Goal: Information Seeking & Learning: Learn about a topic

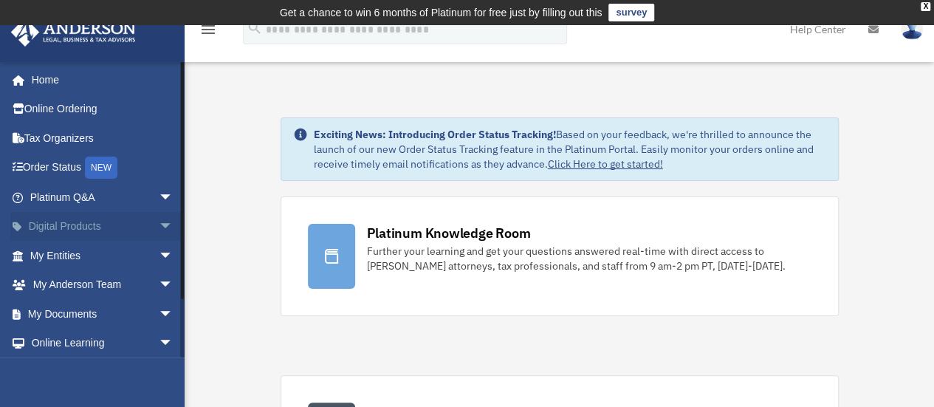
click at [159, 225] on span "arrow_drop_down" at bounding box center [174, 227] width 30 height 30
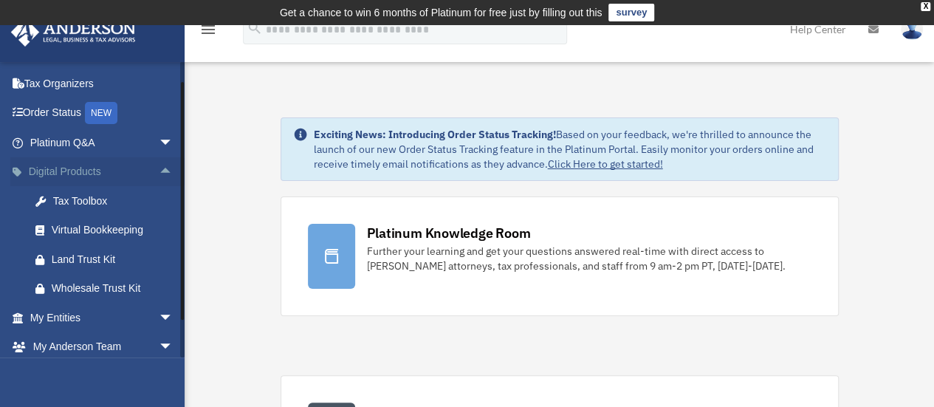
scroll to position [74, 0]
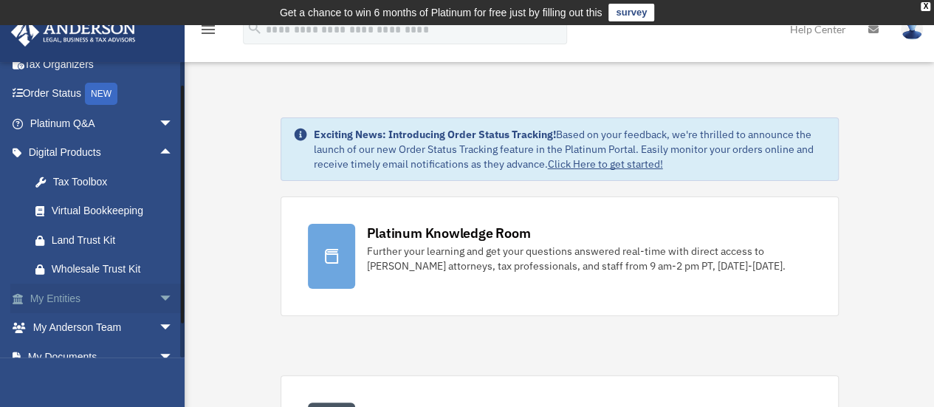
click at [159, 289] on span "arrow_drop_down" at bounding box center [174, 299] width 30 height 30
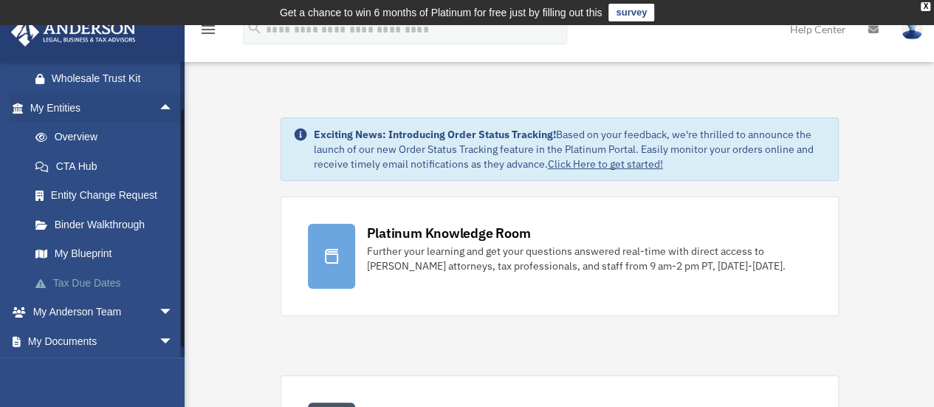
scroll to position [295, 0]
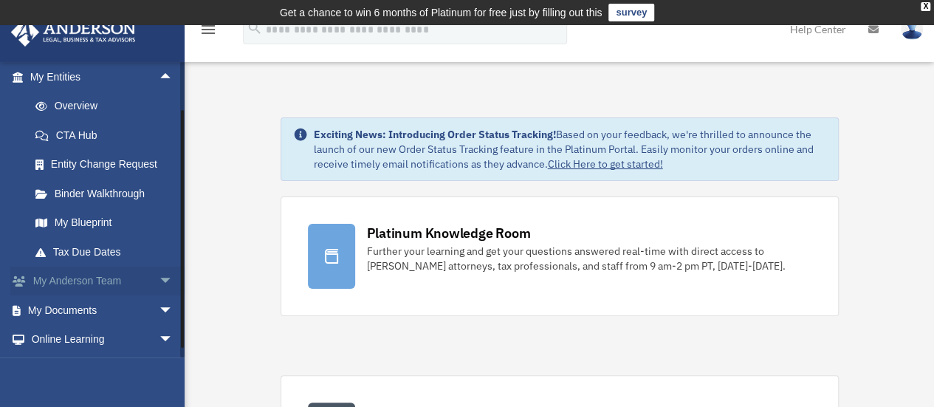
click at [159, 278] on span "arrow_drop_down" at bounding box center [174, 282] width 30 height 30
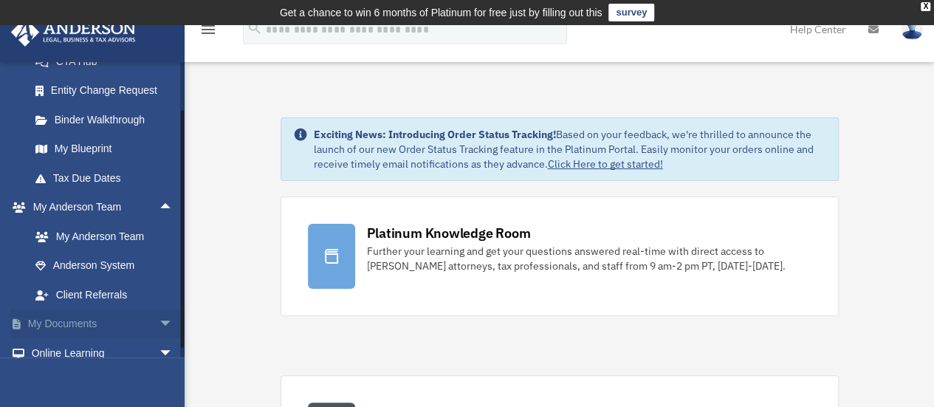
click at [159, 324] on span "arrow_drop_down" at bounding box center [174, 324] width 30 height 30
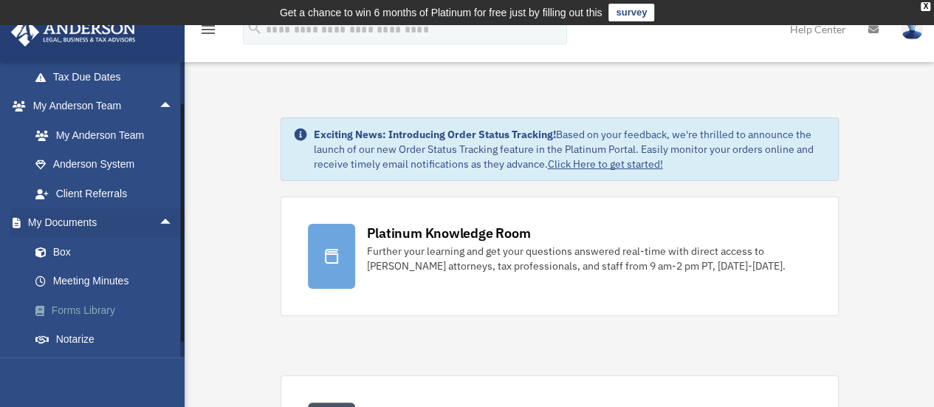
scroll to position [517, 0]
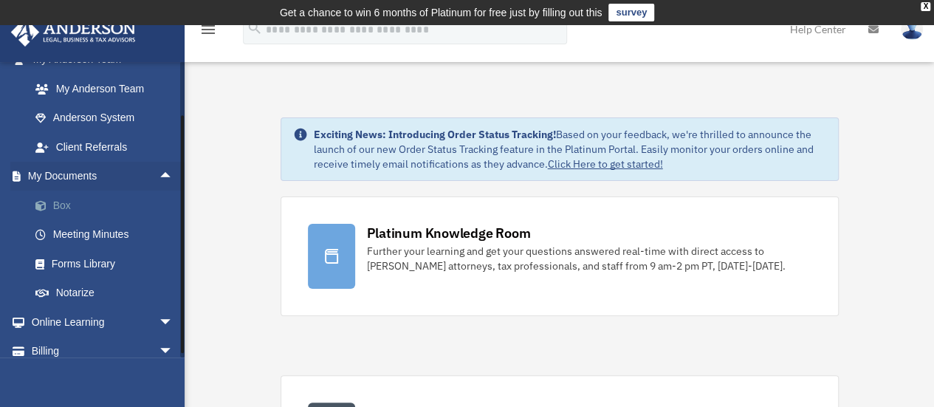
click at [64, 210] on link "Box" at bounding box center [108, 206] width 175 height 30
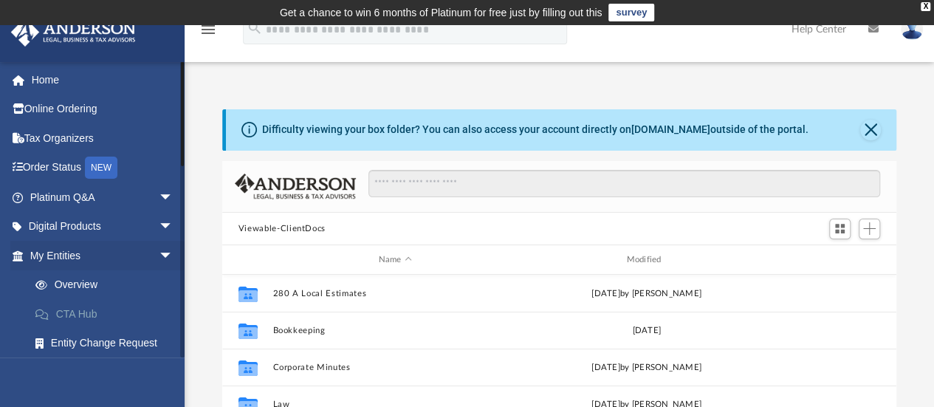
click at [78, 315] on link "CTA Hub" at bounding box center [108, 314] width 175 height 30
click at [79, 312] on link "CTA Hub" at bounding box center [108, 314] width 175 height 30
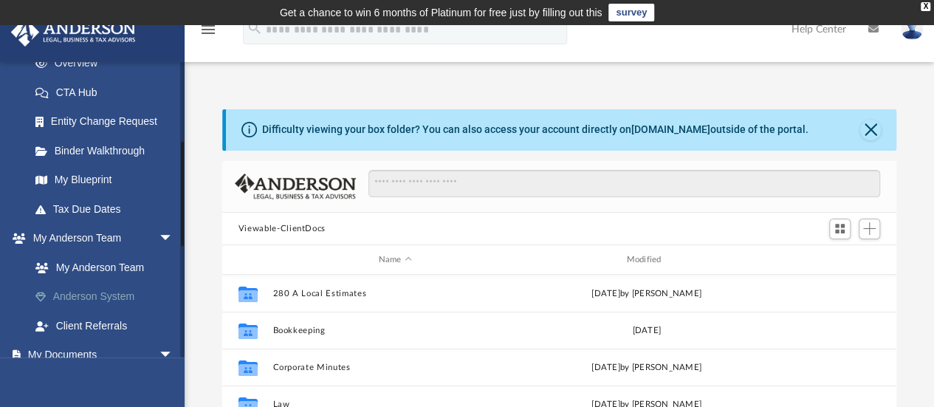
scroll to position [369, 0]
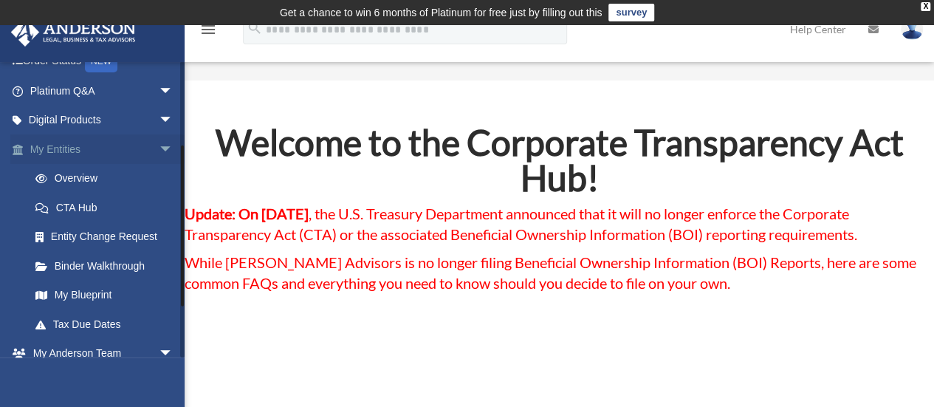
scroll to position [148, 0]
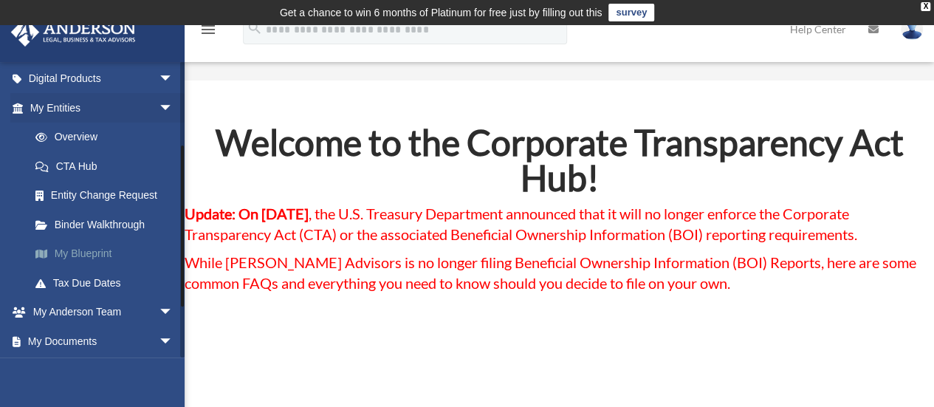
click at [102, 256] on link "My Blueprint" at bounding box center [108, 254] width 175 height 30
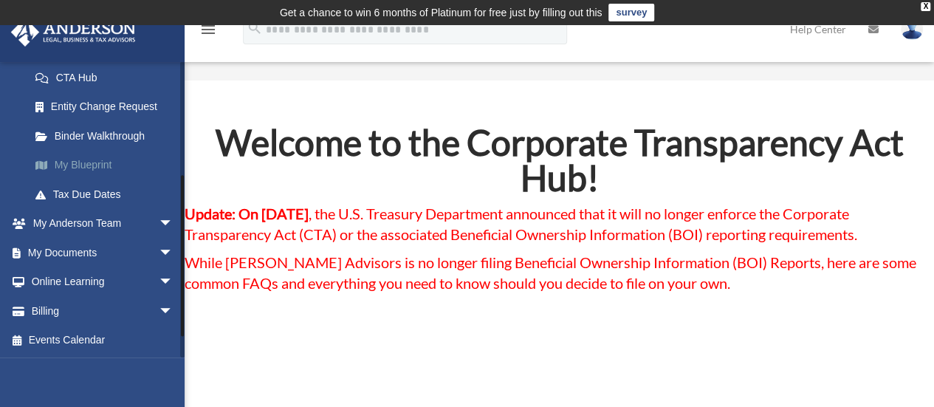
scroll to position [236, 0]
click at [103, 259] on link "My Documents arrow_drop_down" at bounding box center [102, 253] width 185 height 30
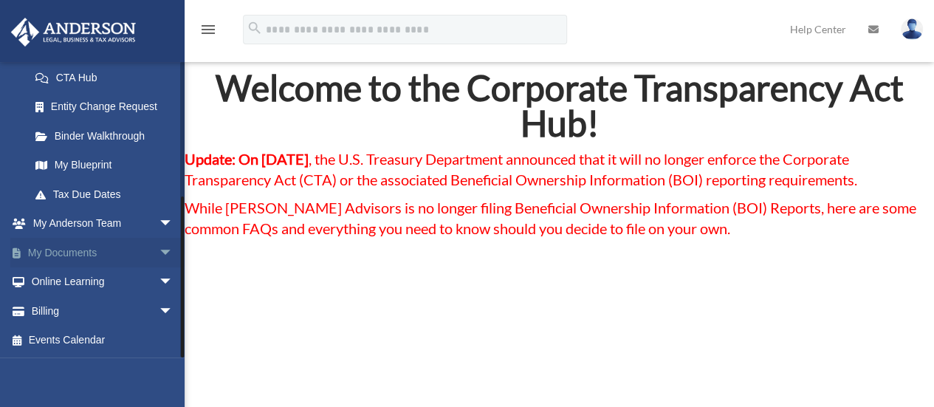
scroll to position [74, 0]
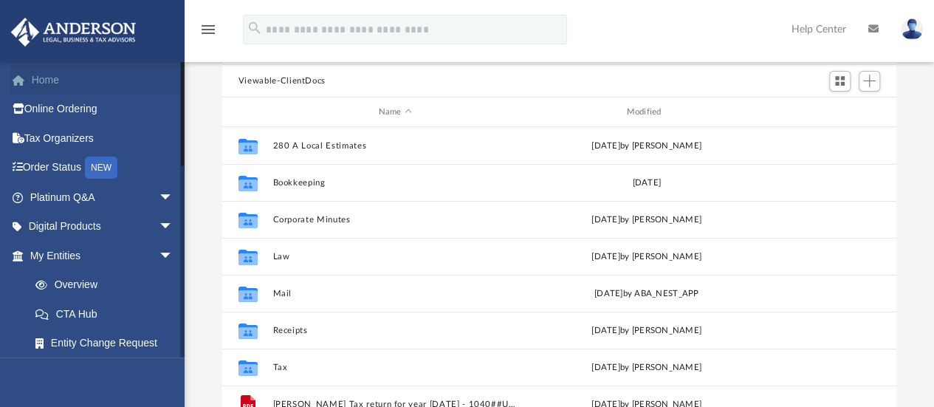
click at [55, 83] on link "Home" at bounding box center [102, 80] width 185 height 30
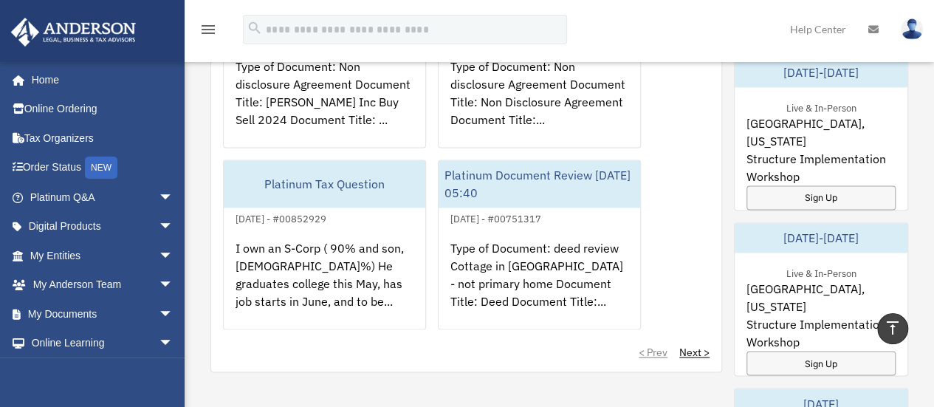
scroll to position [1108, 0]
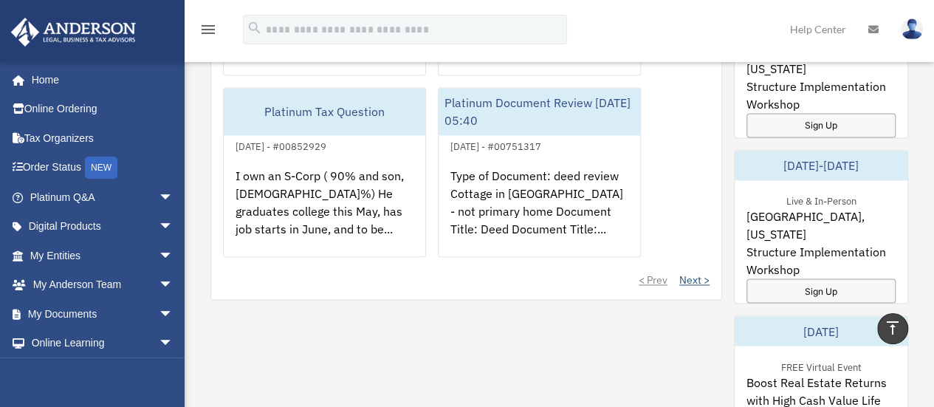
click at [698, 276] on link "Next >" at bounding box center [694, 279] width 30 height 15
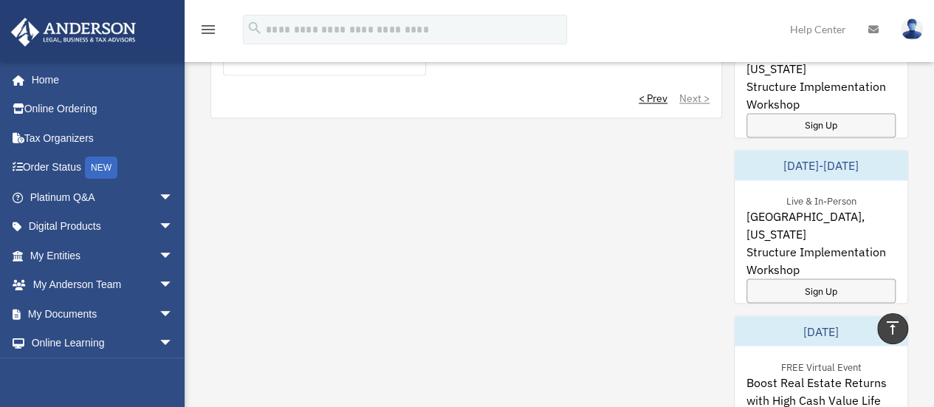
scroll to position [886, 0]
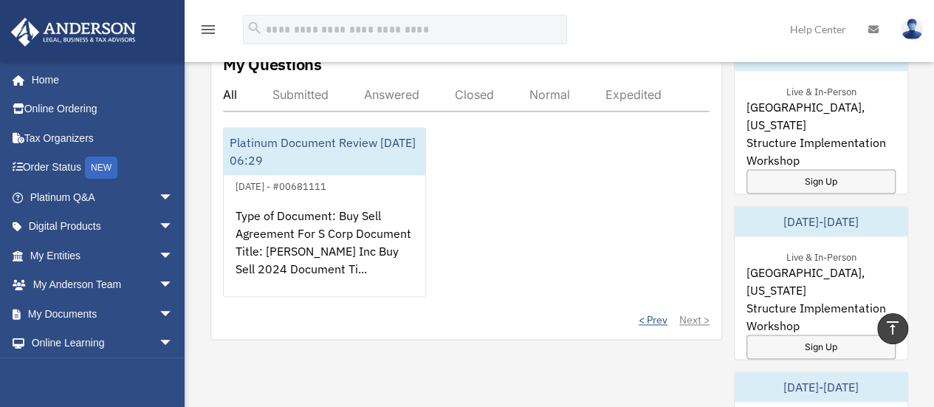
click at [651, 317] on link "< Prev" at bounding box center [653, 319] width 29 height 15
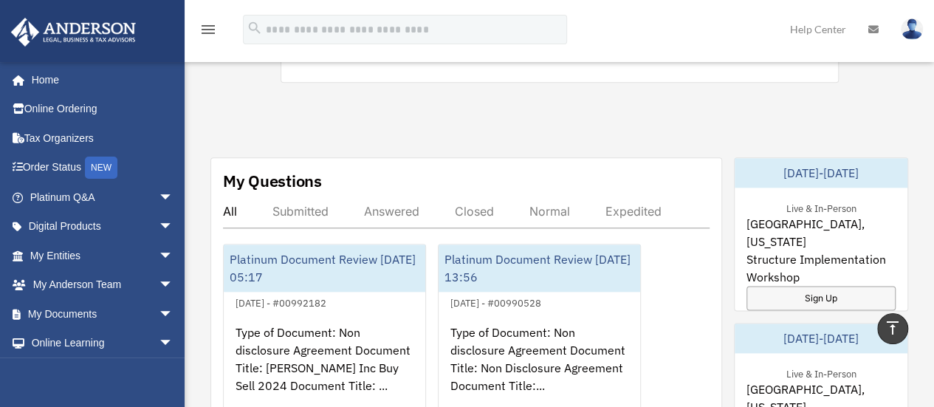
scroll to position [738, 0]
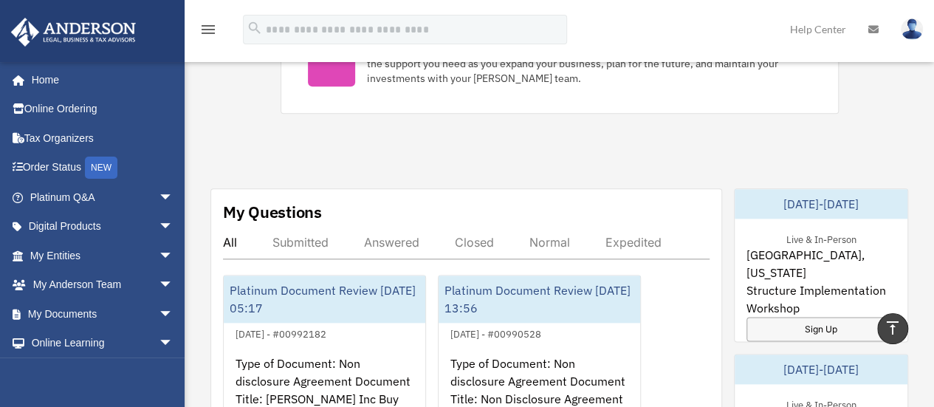
click at [321, 241] on div "Submitted" at bounding box center [300, 242] width 56 height 15
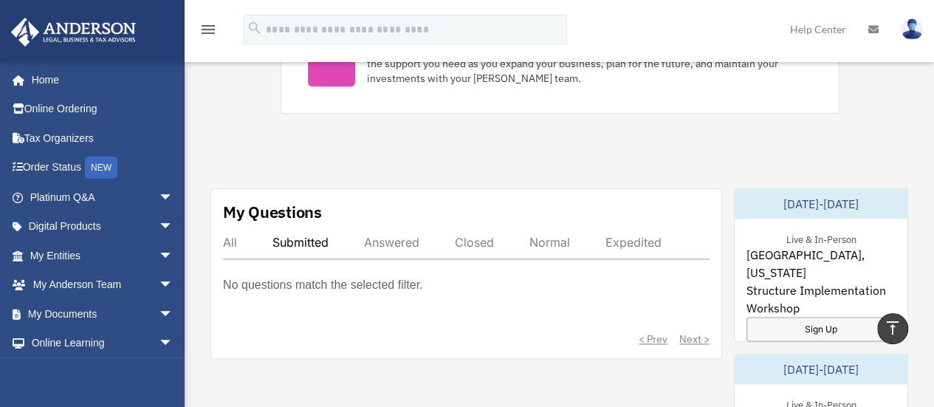
click at [373, 239] on div "Answered" at bounding box center [391, 242] width 55 height 15
click at [477, 239] on div "Closed" at bounding box center [474, 242] width 39 height 15
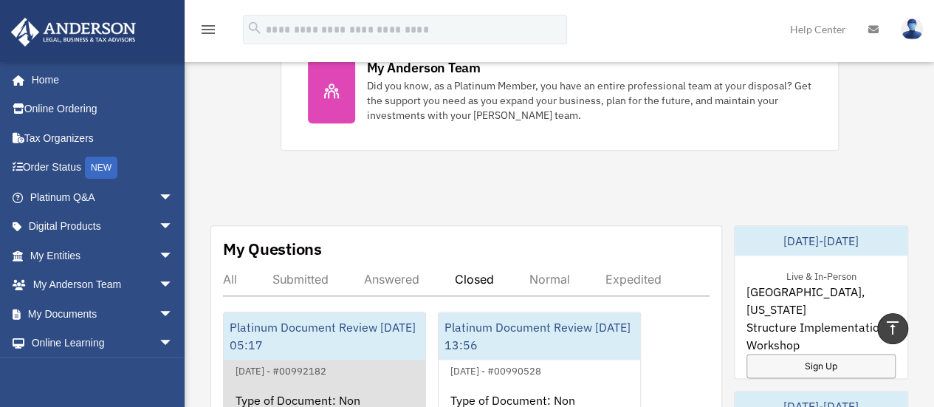
scroll to position [665, 0]
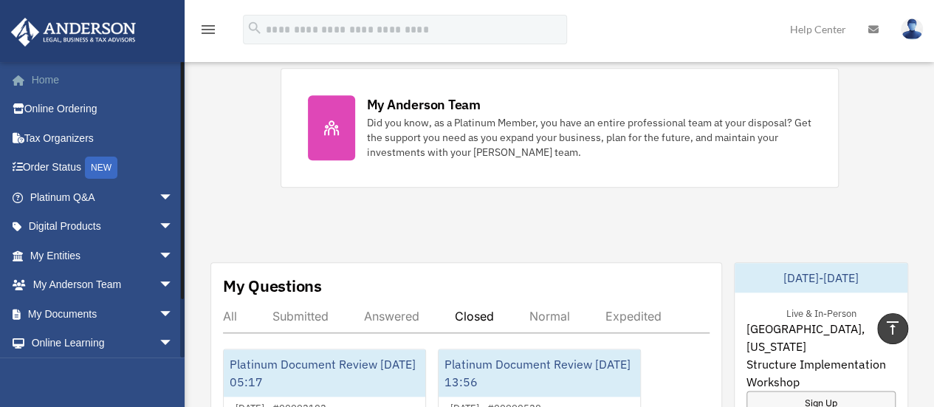
click at [58, 78] on link "Home" at bounding box center [102, 80] width 185 height 30
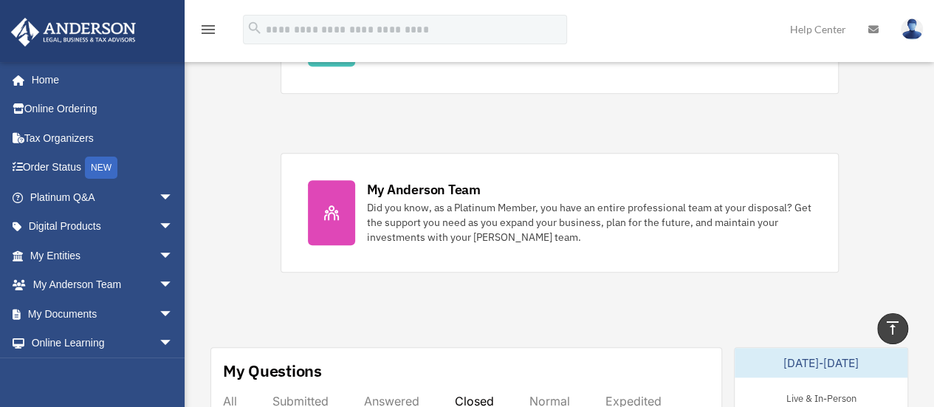
scroll to position [517, 0]
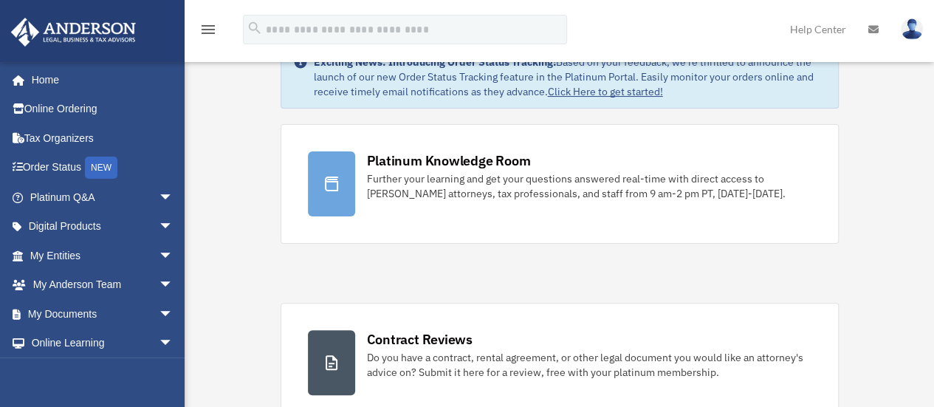
scroll to position [25, 0]
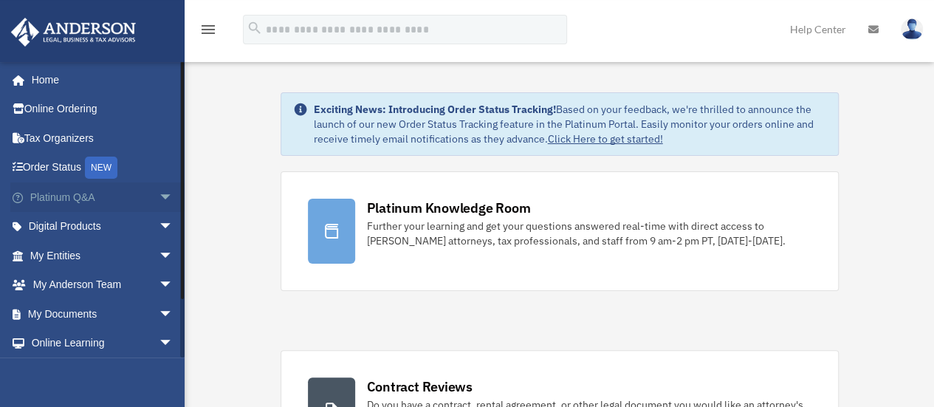
click at [159, 197] on span "arrow_drop_down" at bounding box center [174, 197] width 30 height 30
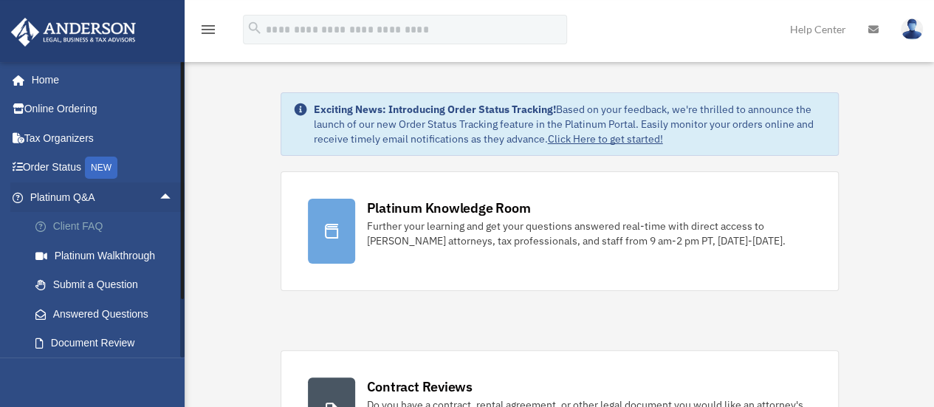
click at [96, 224] on link "Client FAQ" at bounding box center [108, 227] width 175 height 30
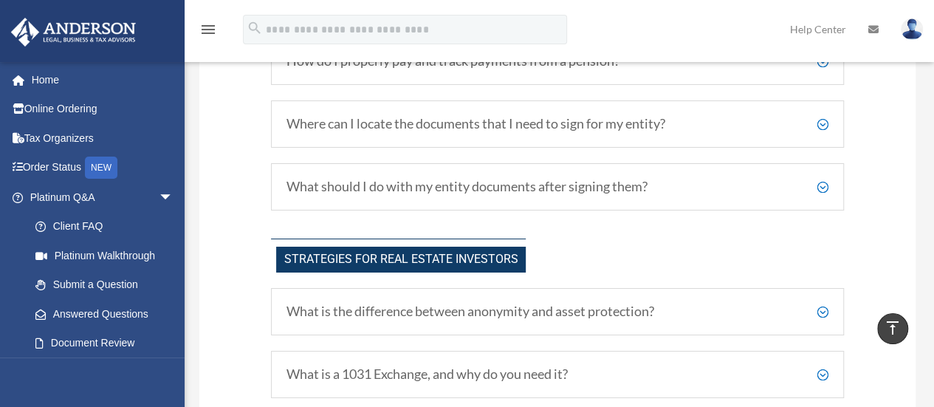
scroll to position [2584, 0]
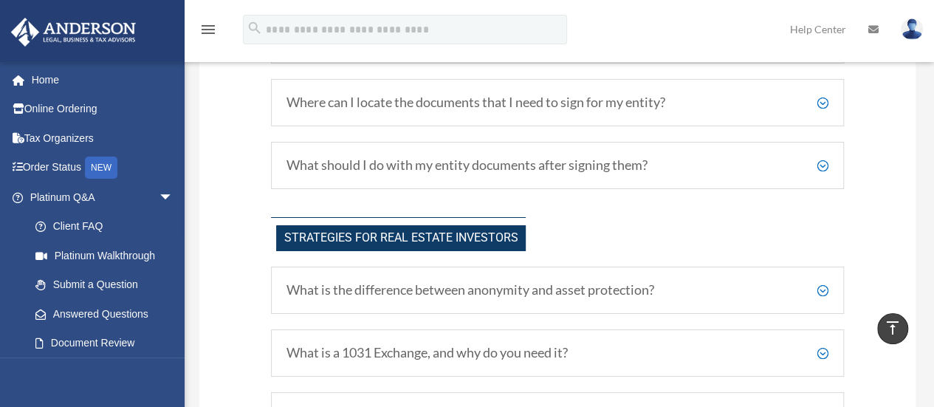
click at [820, 165] on h5 "What should I do with my entity documents after signing them?" at bounding box center [557, 165] width 542 height 16
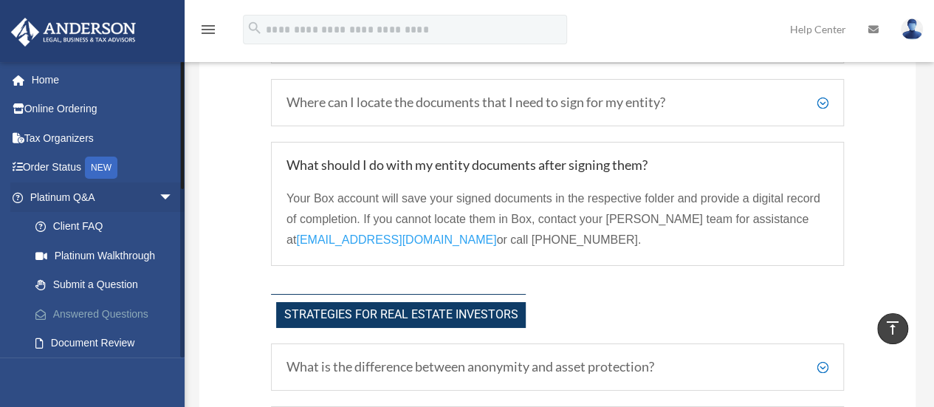
click at [123, 313] on link "Answered Questions" at bounding box center [108, 314] width 175 height 30
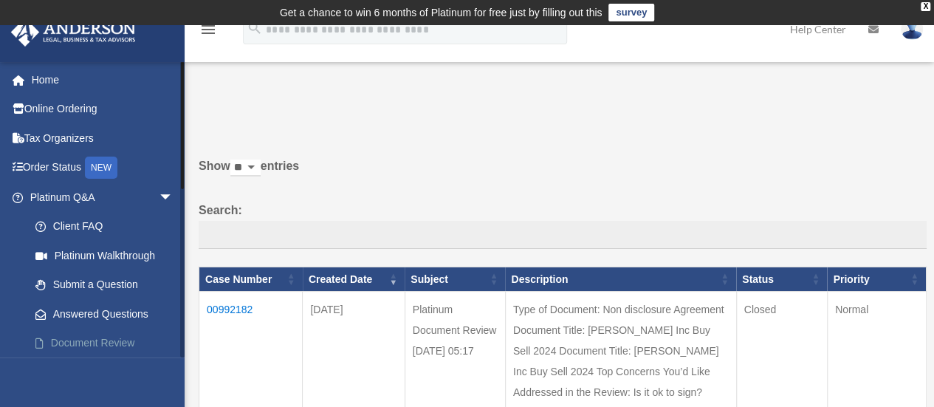
click at [117, 337] on link "Document Review" at bounding box center [108, 344] width 175 height 30
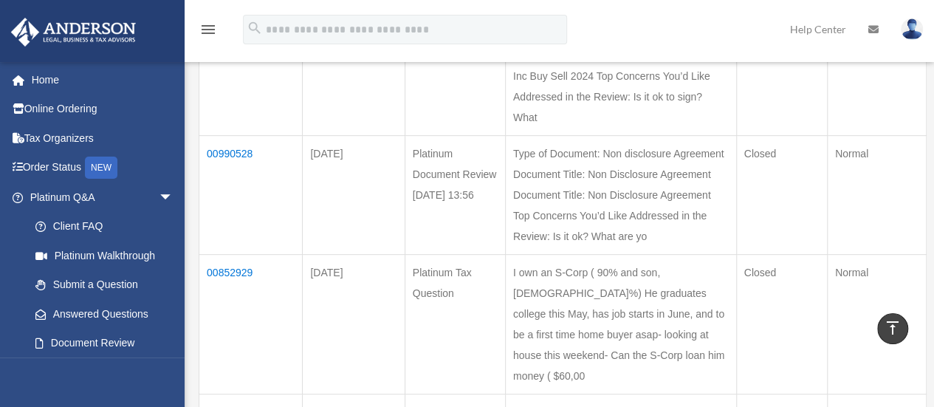
scroll to position [738, 0]
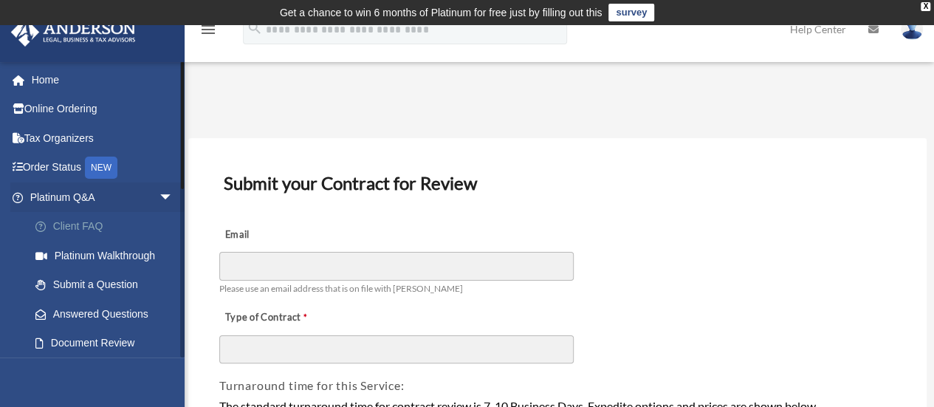
click at [80, 227] on link "Client FAQ" at bounding box center [108, 227] width 175 height 30
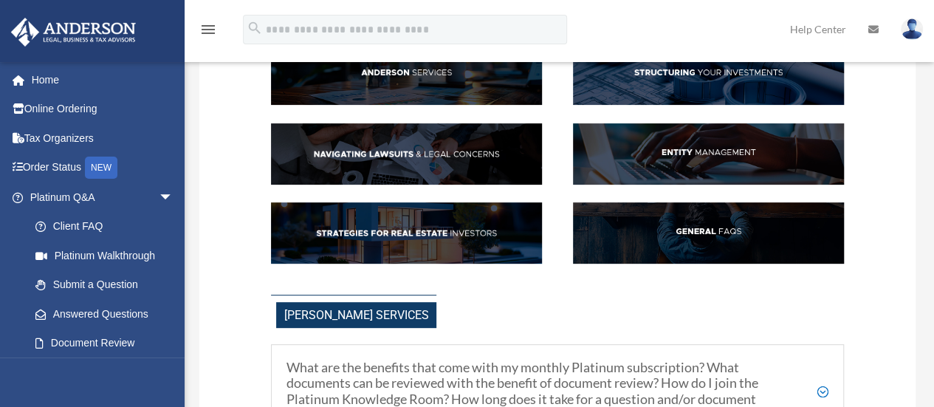
scroll to position [148, 0]
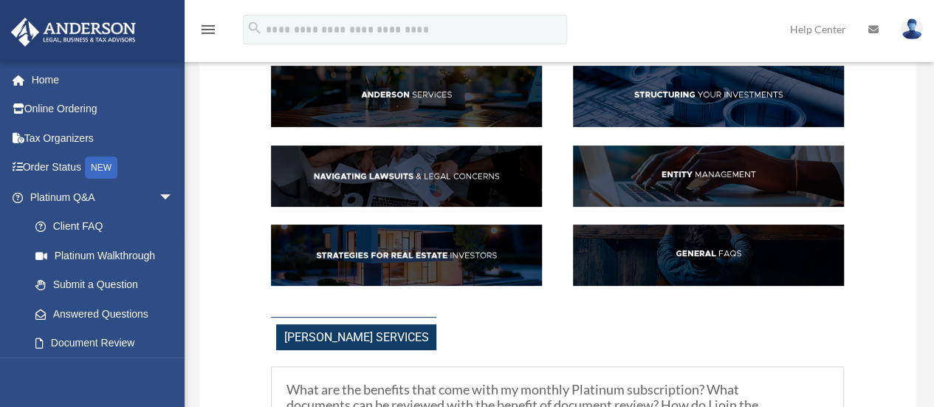
click at [693, 165] on img at bounding box center [708, 175] width 271 height 61
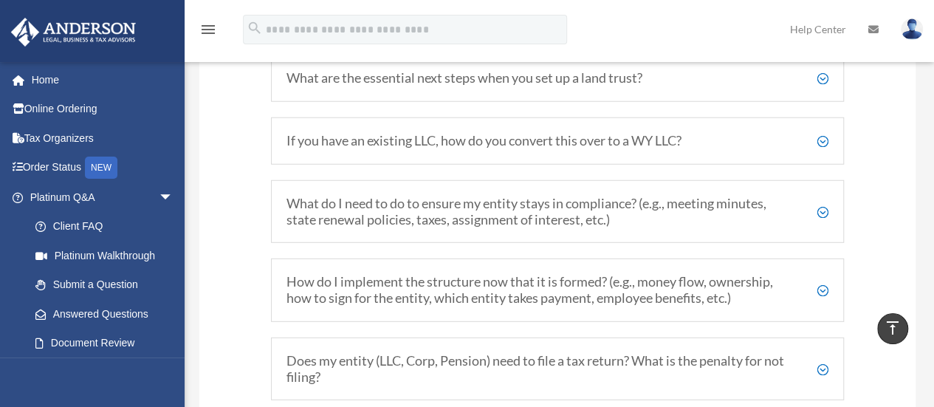
scroll to position [2003, 0]
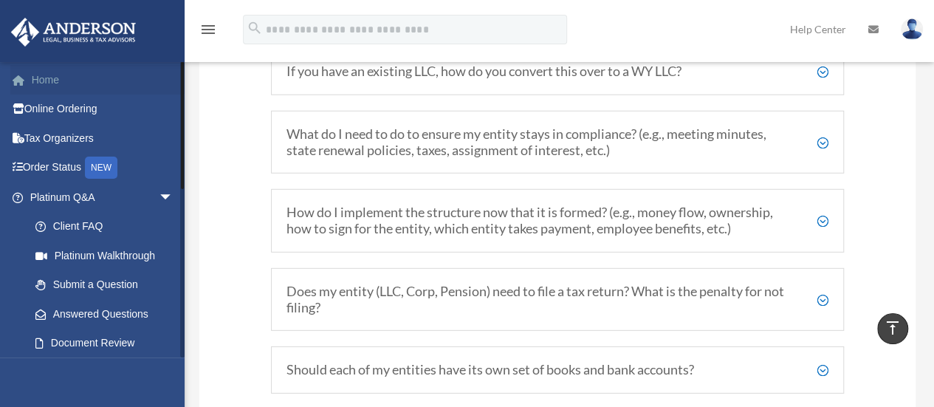
click at [48, 83] on link "Home" at bounding box center [102, 80] width 185 height 30
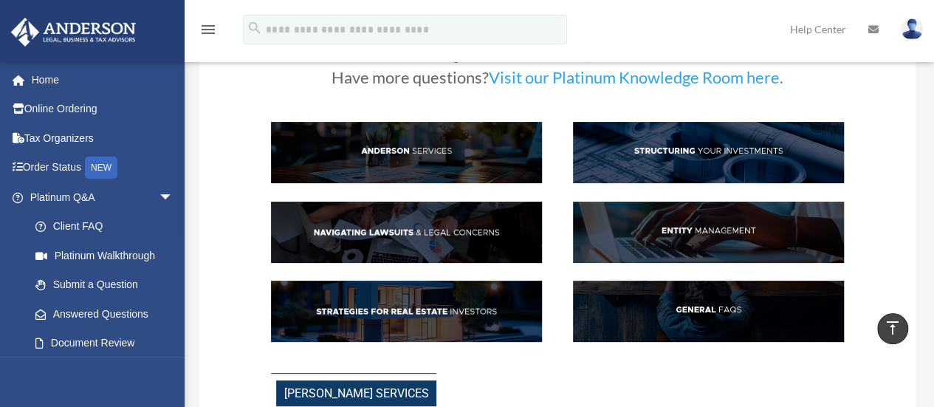
scroll to position [0, 0]
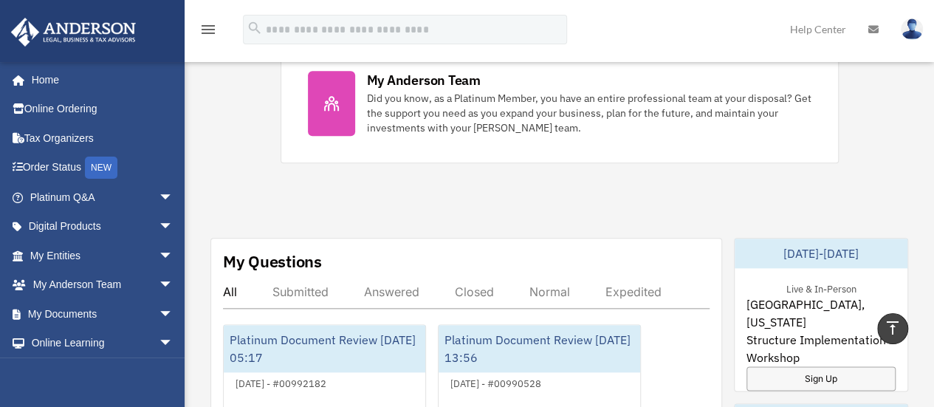
scroll to position [763, 0]
